Goal: Information Seeking & Learning: Understand process/instructions

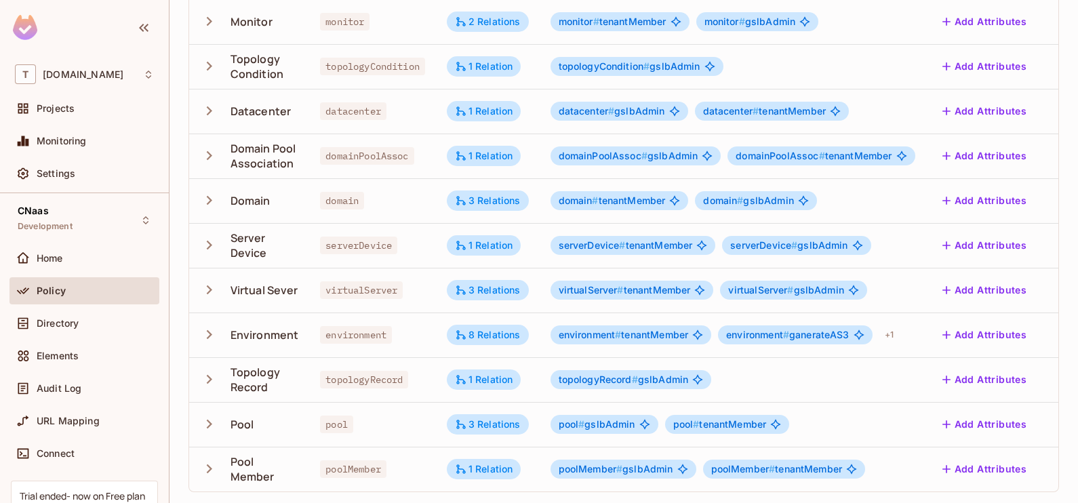
scroll to position [311, 0]
click at [478, 329] on div "8 Relations" at bounding box center [488, 335] width 66 height 12
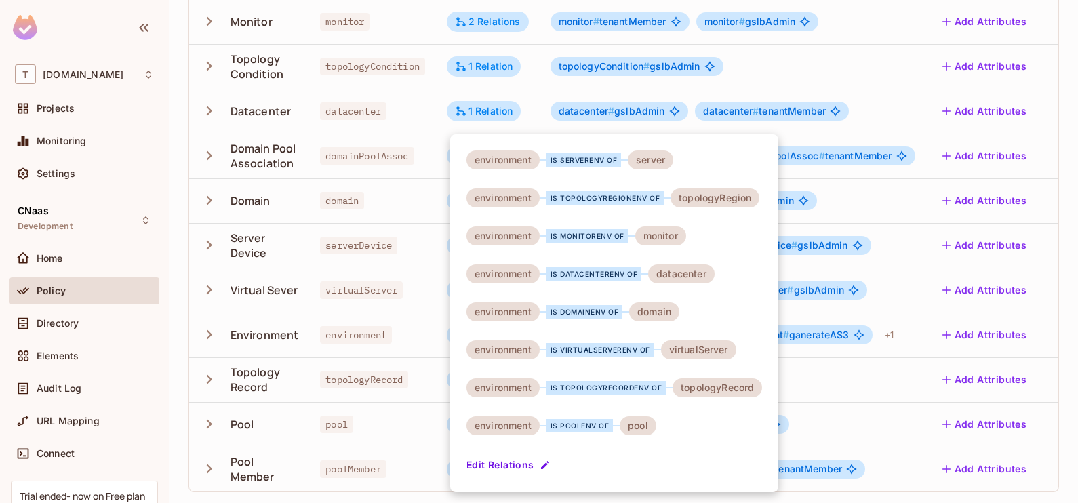
click at [81, 325] on div at bounding box center [539, 251] width 1078 height 503
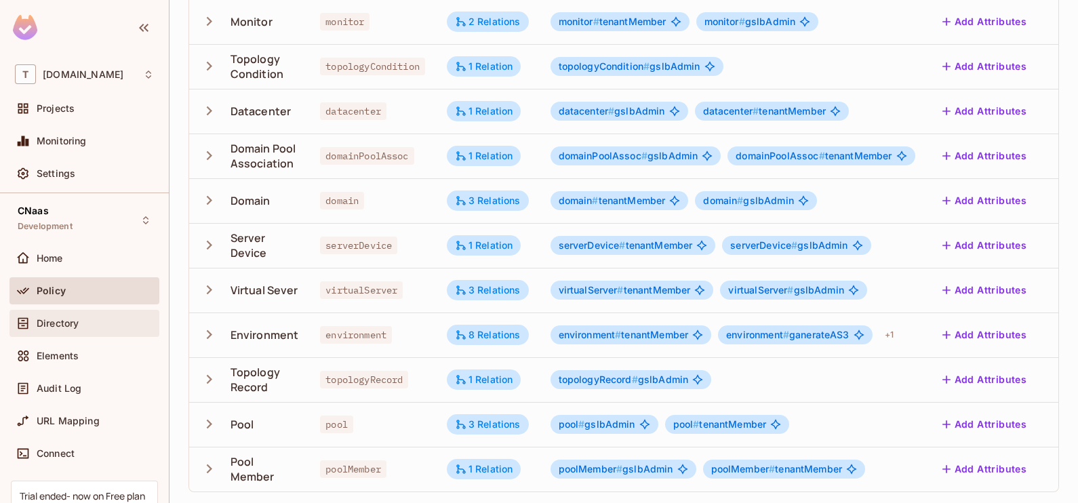
click at [95, 322] on div "Directory" at bounding box center [95, 323] width 117 height 11
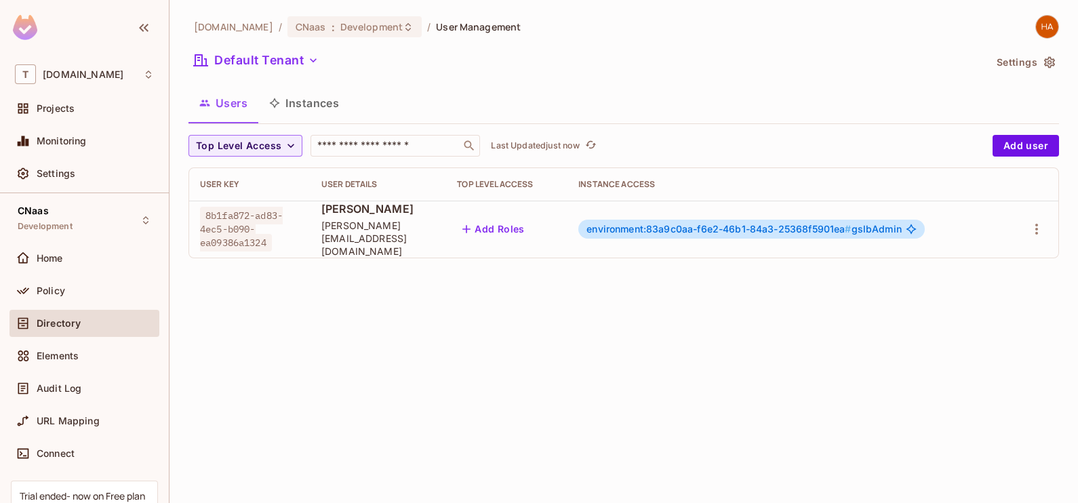
click at [304, 96] on button "Instances" at bounding box center [304, 103] width 92 height 34
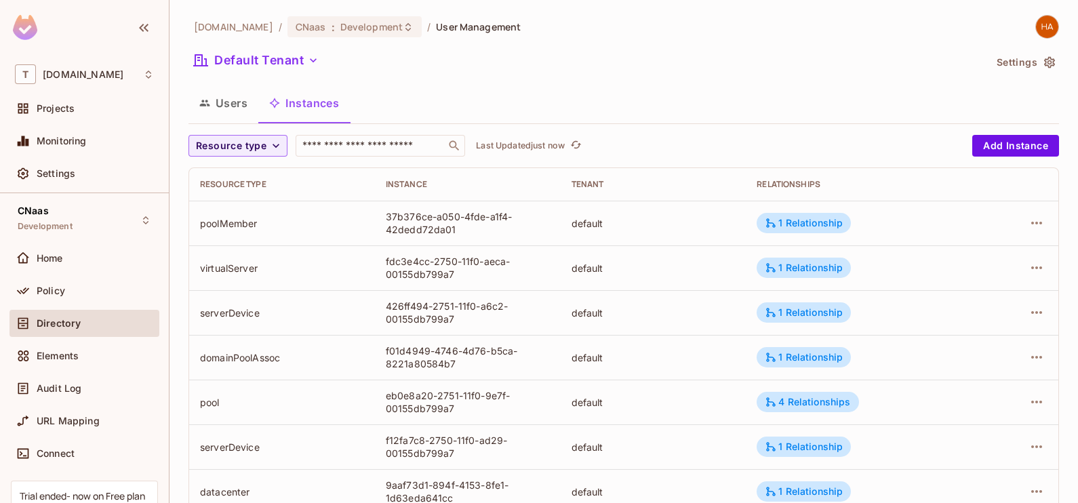
scroll to position [150, 0]
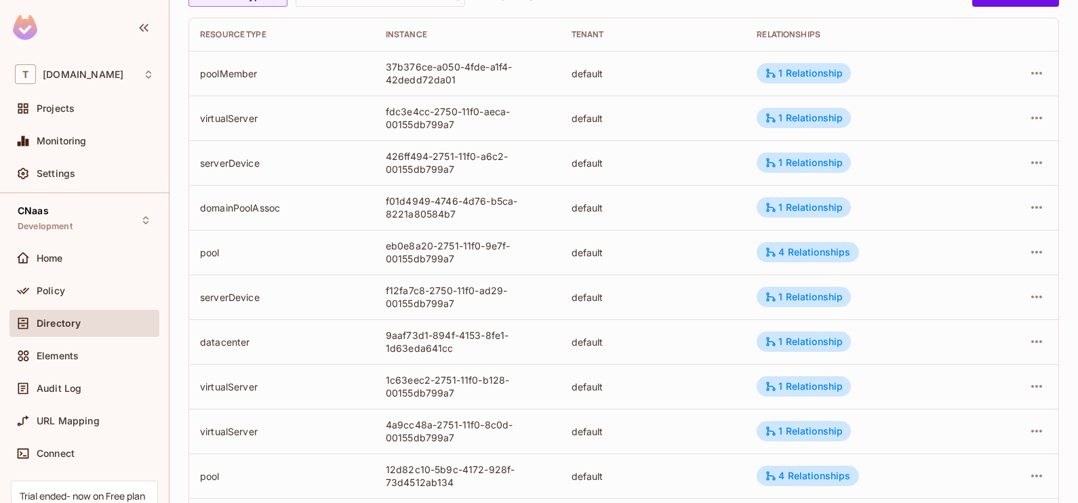
click at [802, 262] on td "4 Relationships" at bounding box center [862, 252] width 233 height 45
click at [804, 254] on div "4 Relationships" at bounding box center [807, 252] width 85 height 12
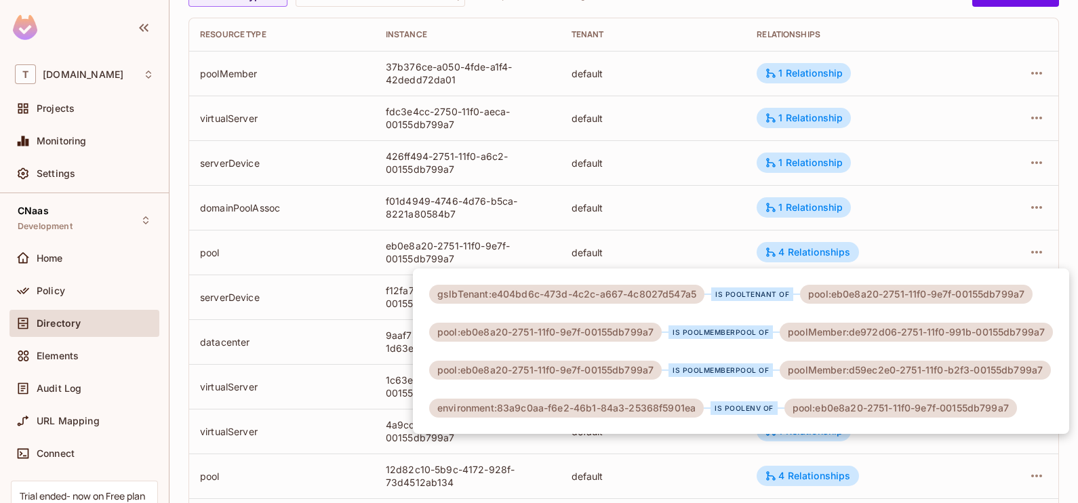
click at [712, 75] on div at bounding box center [539, 251] width 1078 height 503
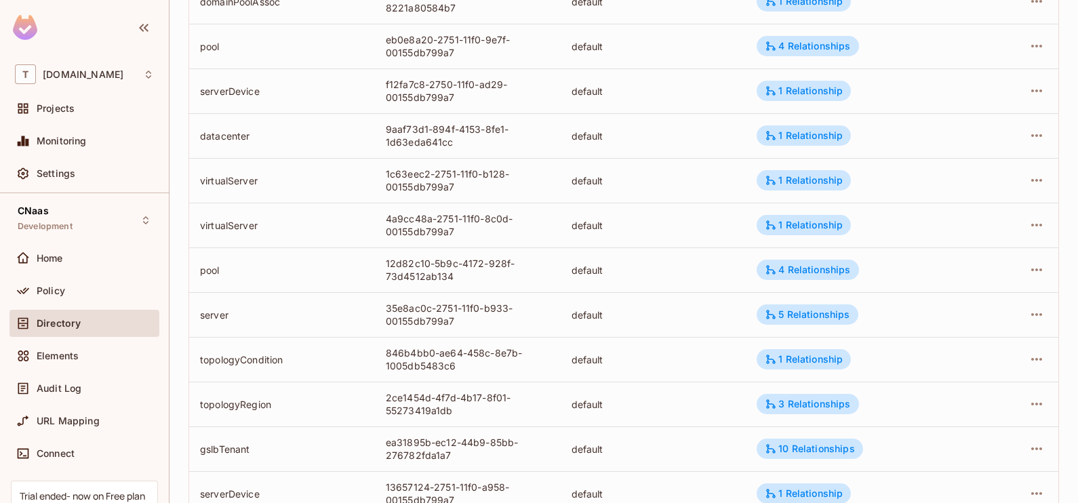
scroll to position [443, 0]
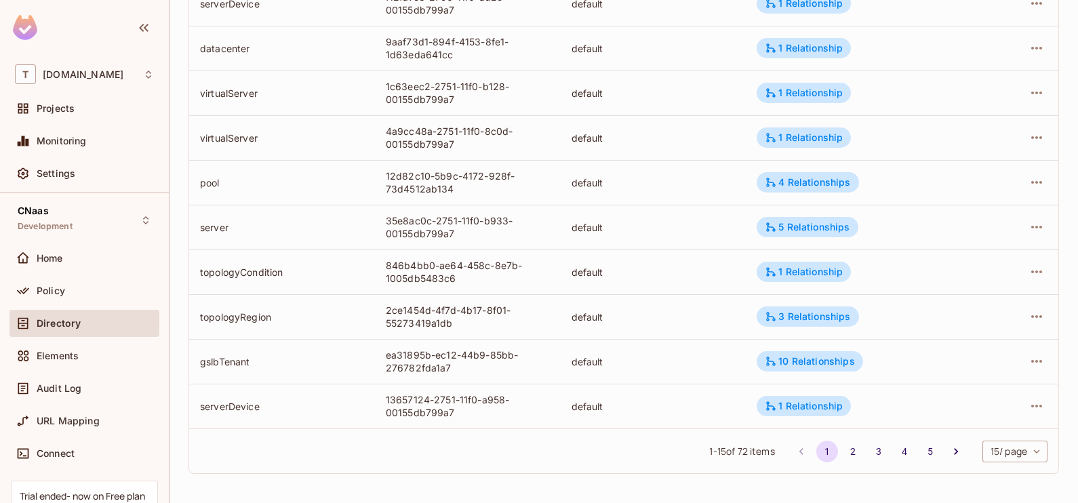
drag, startPoint x: 283, startPoint y: 371, endPoint x: 305, endPoint y: 358, distance: 25.8
click at [305, 358] on td "gslbTenant" at bounding box center [282, 361] width 186 height 45
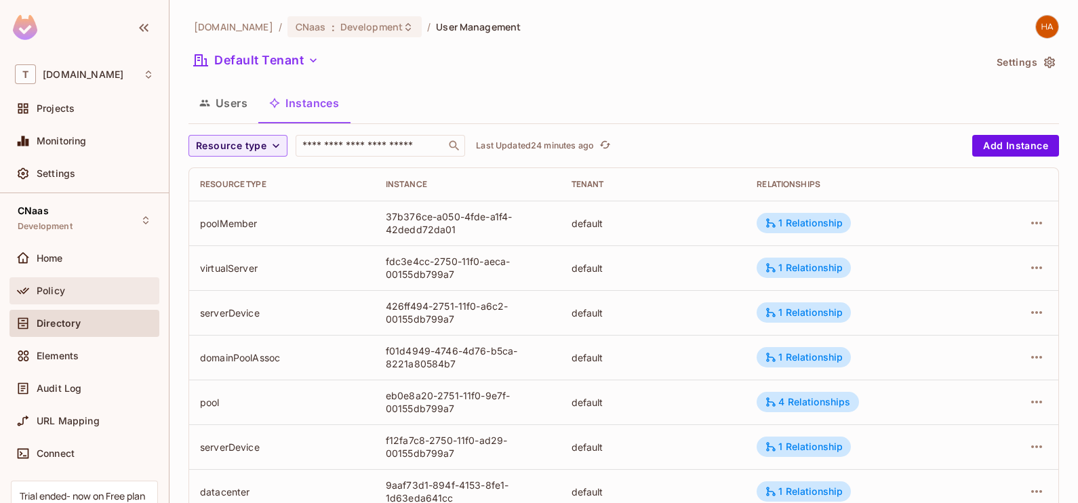
click at [135, 283] on div "Policy" at bounding box center [84, 291] width 139 height 16
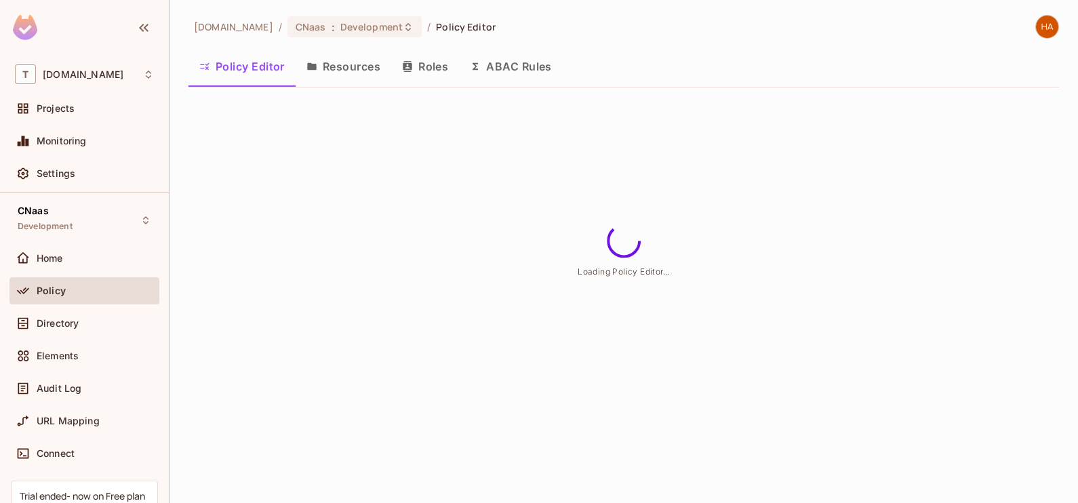
click at [361, 54] on button "Resources" at bounding box center [344, 66] width 96 height 34
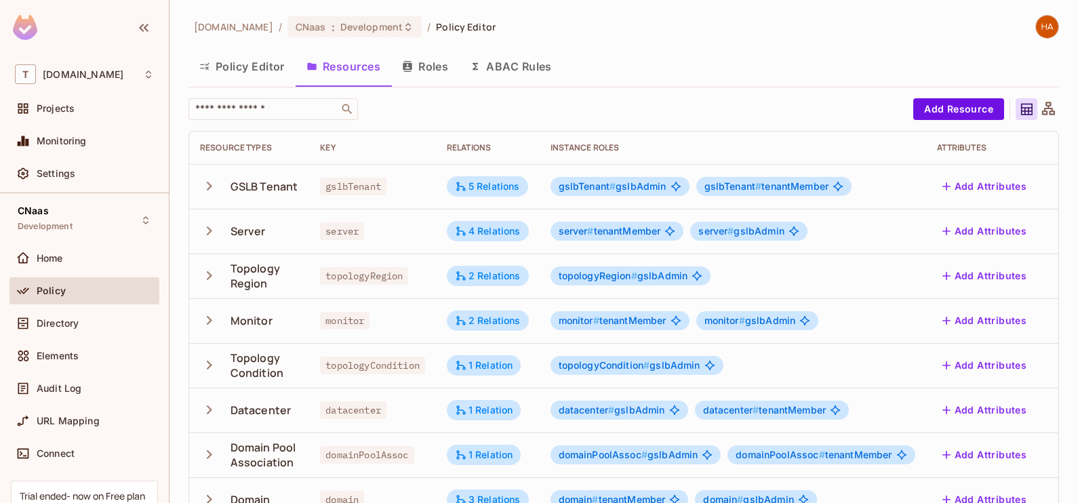
scroll to position [64, 0]
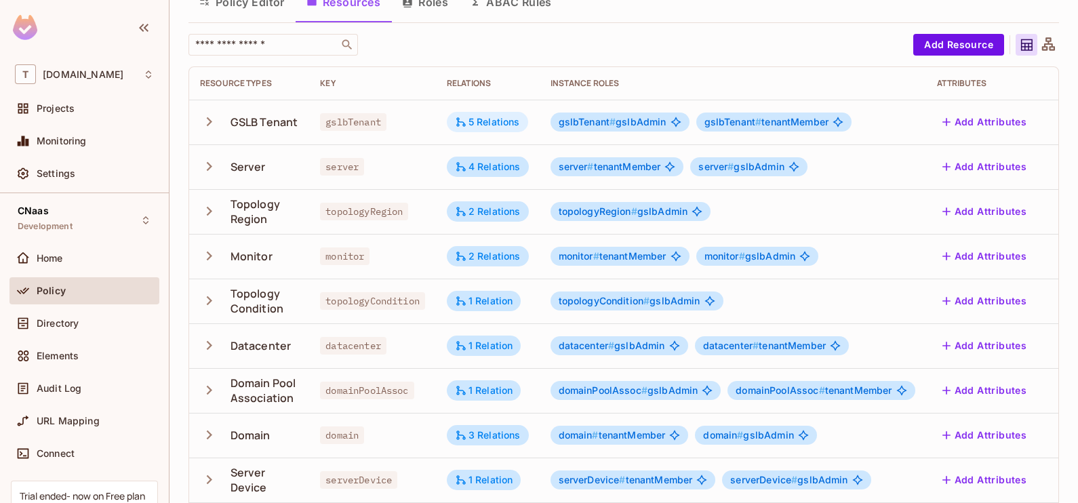
click at [494, 123] on div "5 Relations" at bounding box center [487, 122] width 65 height 12
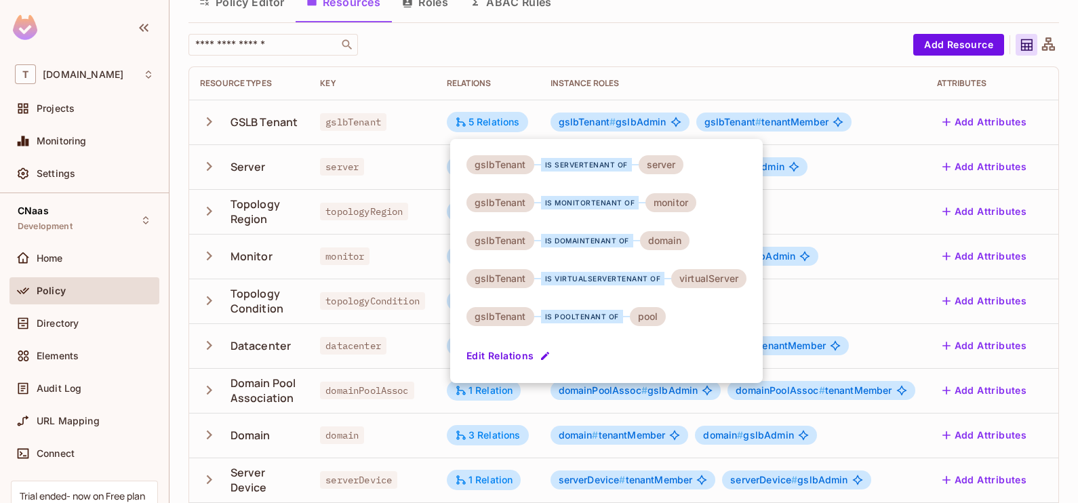
click at [104, 332] on div at bounding box center [539, 251] width 1078 height 503
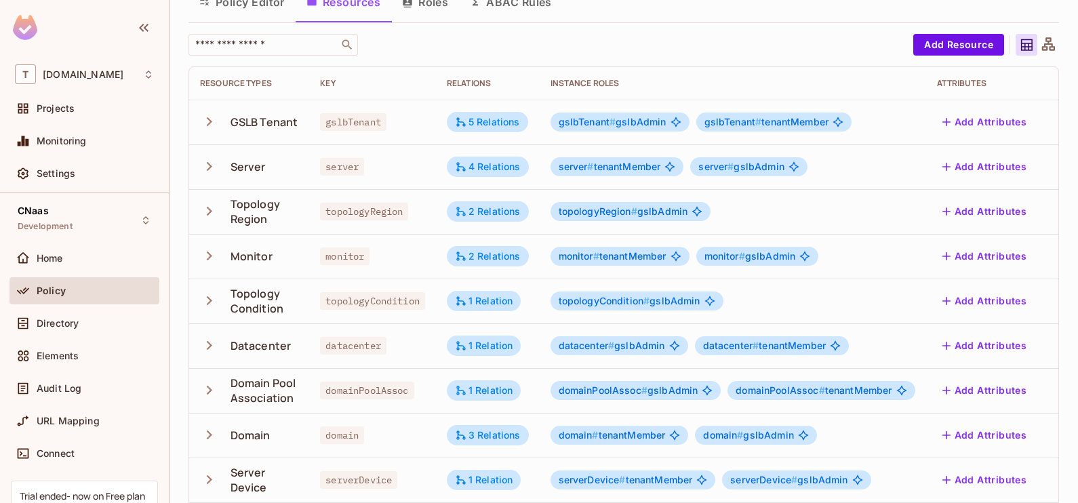
click at [92, 330] on div "Directory" at bounding box center [84, 323] width 139 height 16
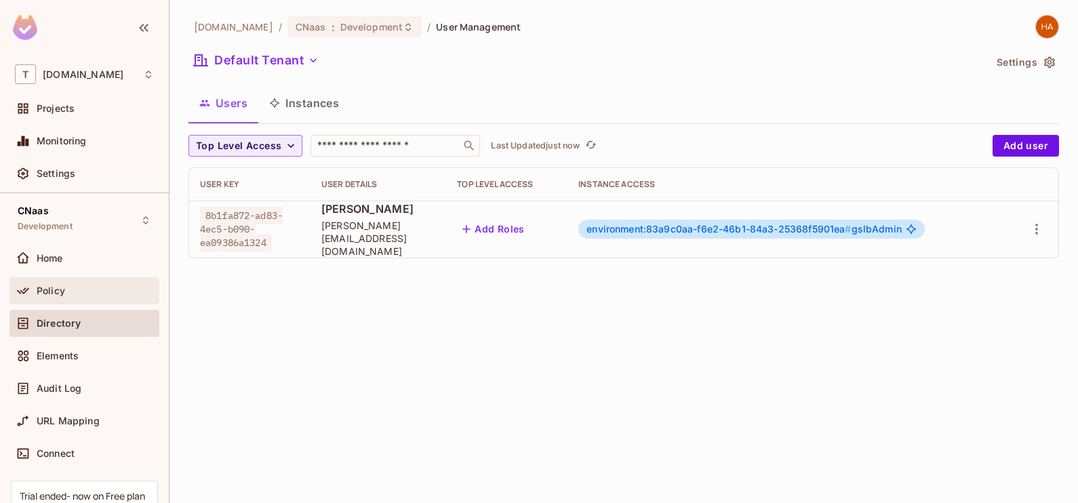
click at [95, 283] on div "Policy" at bounding box center [84, 291] width 139 height 16
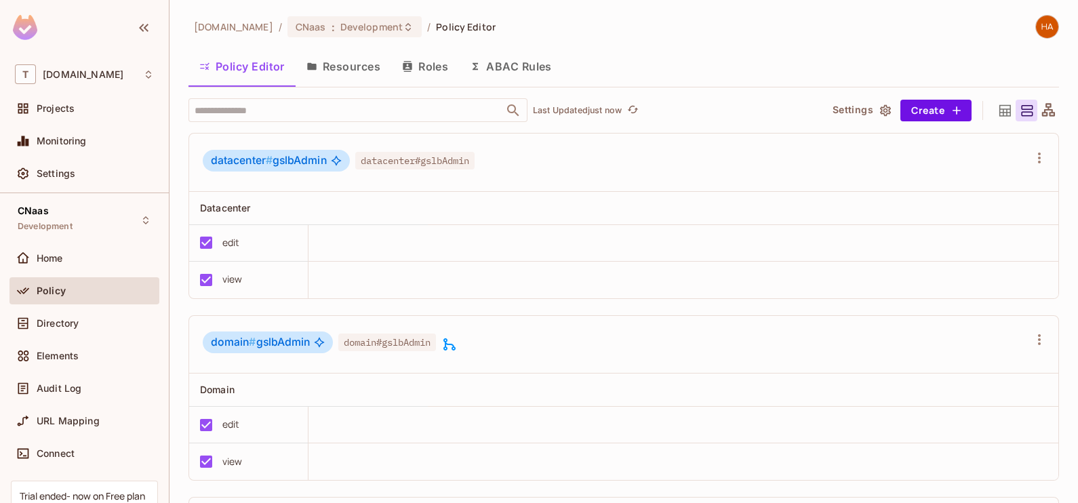
click at [333, 71] on button "Resources" at bounding box center [344, 66] width 96 height 34
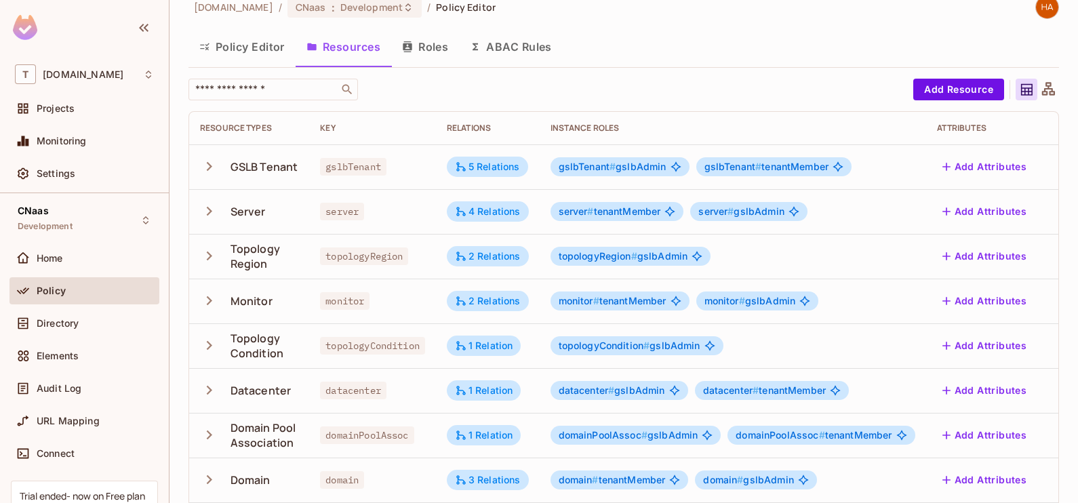
scroll to position [20, 0]
click at [487, 172] on div "5 Relations" at bounding box center [487, 167] width 65 height 12
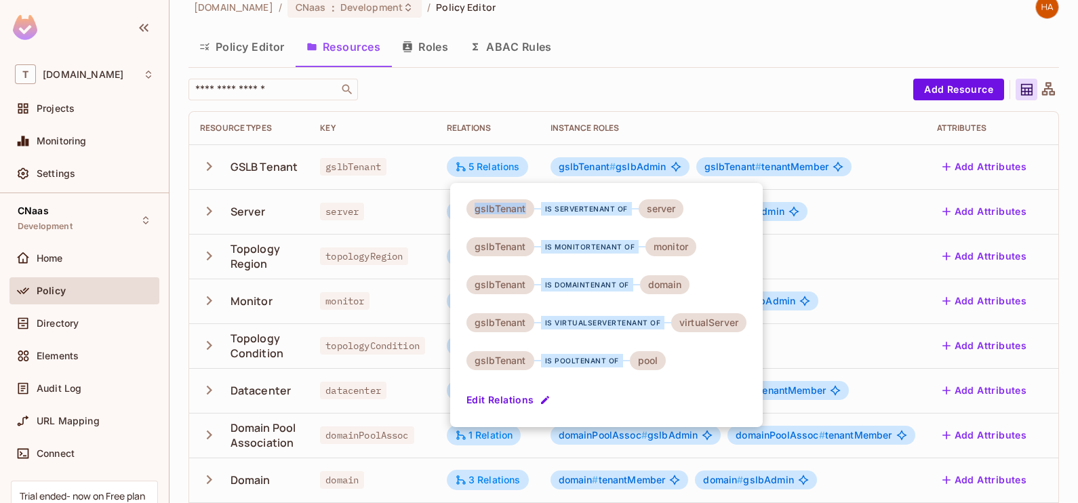
drag, startPoint x: 473, startPoint y: 213, endPoint x: 529, endPoint y: 210, distance: 55.7
click at [529, 210] on div "gslbTenant" at bounding box center [500, 208] width 68 height 19
drag, startPoint x: 529, startPoint y: 210, endPoint x: 534, endPoint y: 244, distance: 34.2
click at [534, 244] on div "gslbTenant is monitorTenant of monitor" at bounding box center [581, 246] width 230 height 19
drag, startPoint x: 534, startPoint y: 244, endPoint x: 502, endPoint y: 292, distance: 57.2
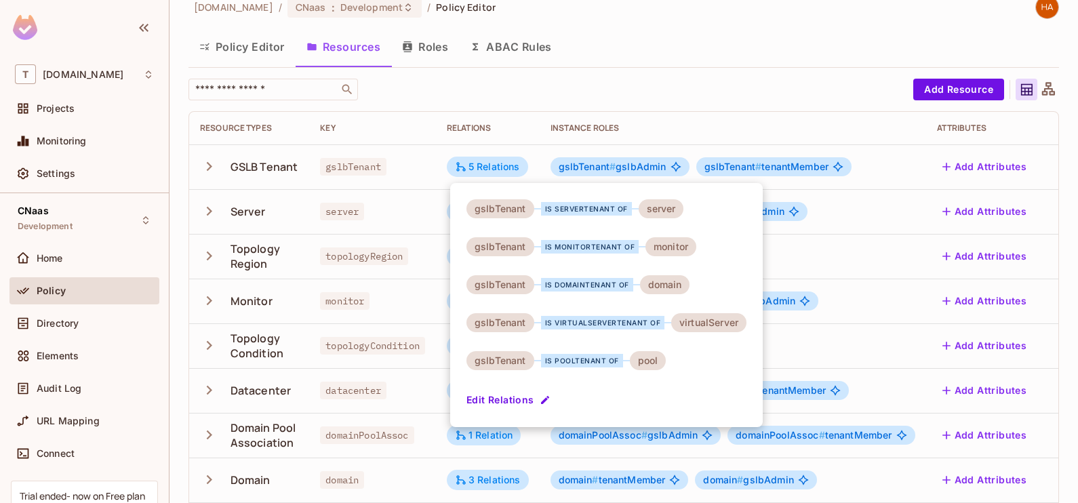
click at [502, 292] on div "gslbTenant" at bounding box center [500, 284] width 68 height 19
drag, startPoint x: 545, startPoint y: 207, endPoint x: 668, endPoint y: 214, distance: 122.9
click at [668, 214] on div "gslbTenant is serverTenant of server" at bounding box center [574, 208] width 217 height 19
drag, startPoint x: 668, startPoint y: 214, endPoint x: 617, endPoint y: 252, distance: 63.5
click at [617, 252] on div "is monitorTenant of" at bounding box center [590, 247] width 98 height 14
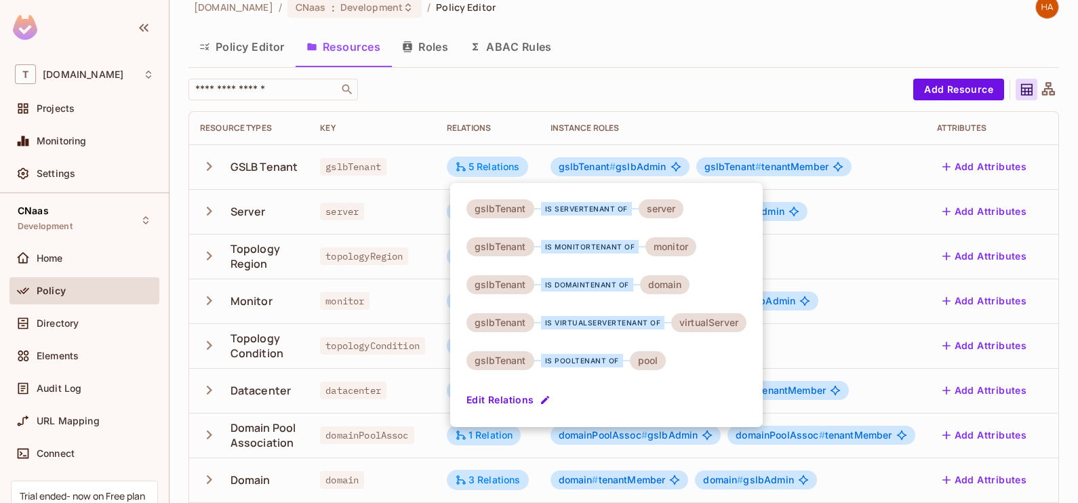
click at [700, 47] on div at bounding box center [539, 251] width 1078 height 503
